Goal: Task Accomplishment & Management: Use online tool/utility

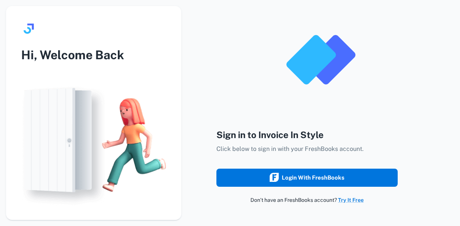
click at [313, 175] on div "Login with FreshBooks" at bounding box center [306, 178] width 75 height 10
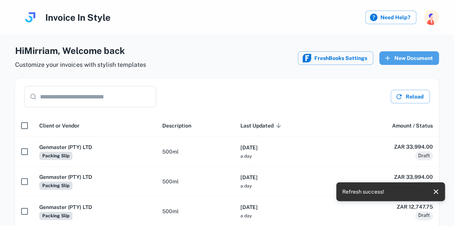
click at [414, 58] on button "New Document" at bounding box center [409, 58] width 60 height 14
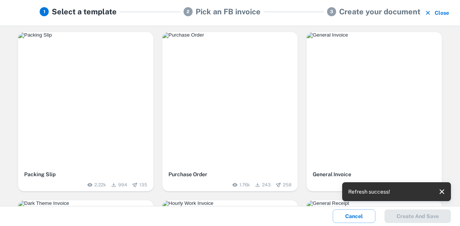
click at [99, 102] on div "button" at bounding box center [85, 99] width 135 height 135
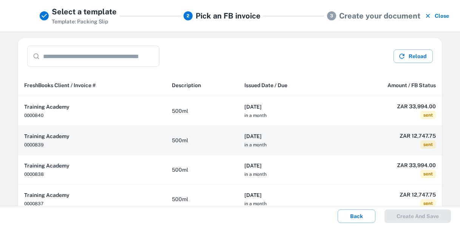
click at [296, 141] on th "2025-09-11 in a month" at bounding box center [286, 140] width 97 height 29
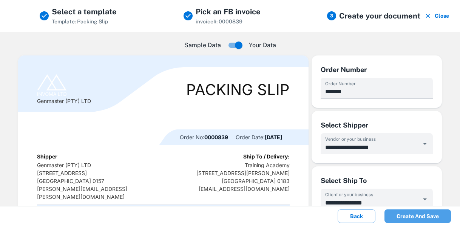
click at [420, 213] on button "Create and save" at bounding box center [417, 216] width 66 height 14
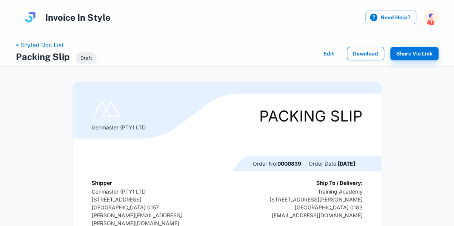
click at [361, 53] on button "Download" at bounding box center [365, 54] width 37 height 14
click at [56, 44] on link "< Styled Doc List" at bounding box center [40, 44] width 48 height 7
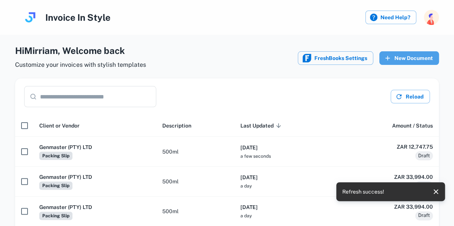
click at [410, 57] on button "New Document" at bounding box center [409, 58] width 60 height 14
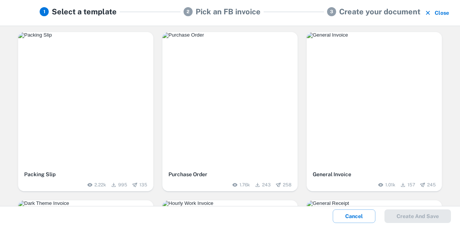
click at [114, 130] on div "button" at bounding box center [85, 99] width 135 height 135
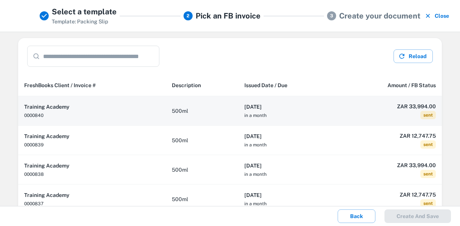
click at [291, 104] on h6 "2025-09-11" at bounding box center [286, 107] width 85 height 8
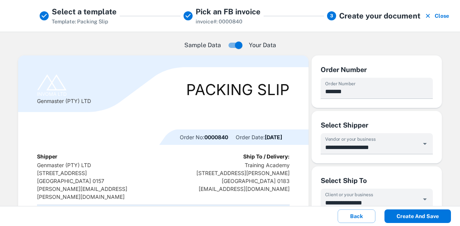
click at [425, 221] on button "Create and save" at bounding box center [417, 216] width 66 height 14
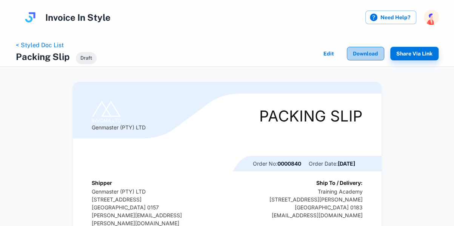
click at [366, 52] on button "Download" at bounding box center [365, 54] width 37 height 14
